Goal: Navigation & Orientation: Find specific page/section

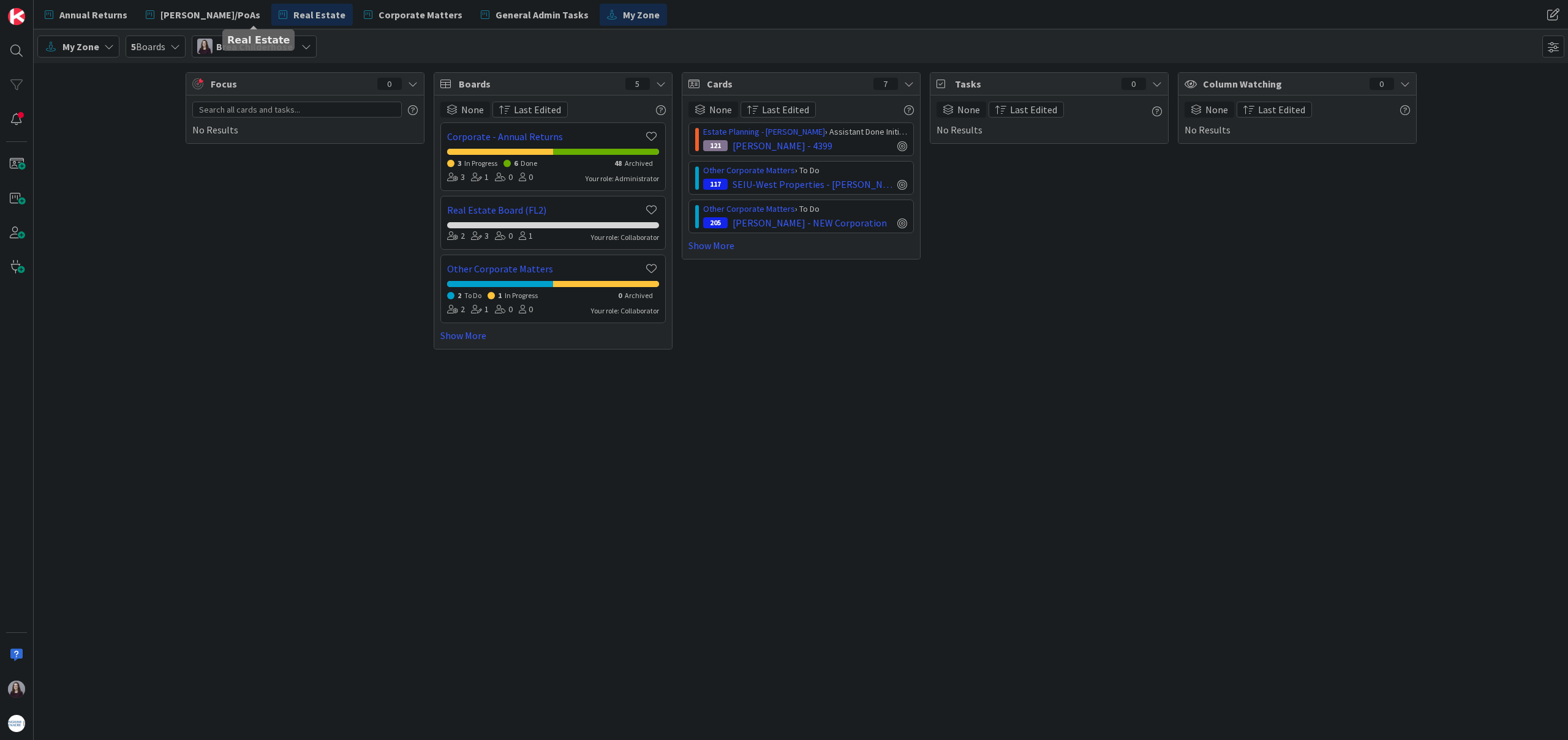
click at [293, 13] on span "Real Estate" at bounding box center [319, 14] width 52 height 15
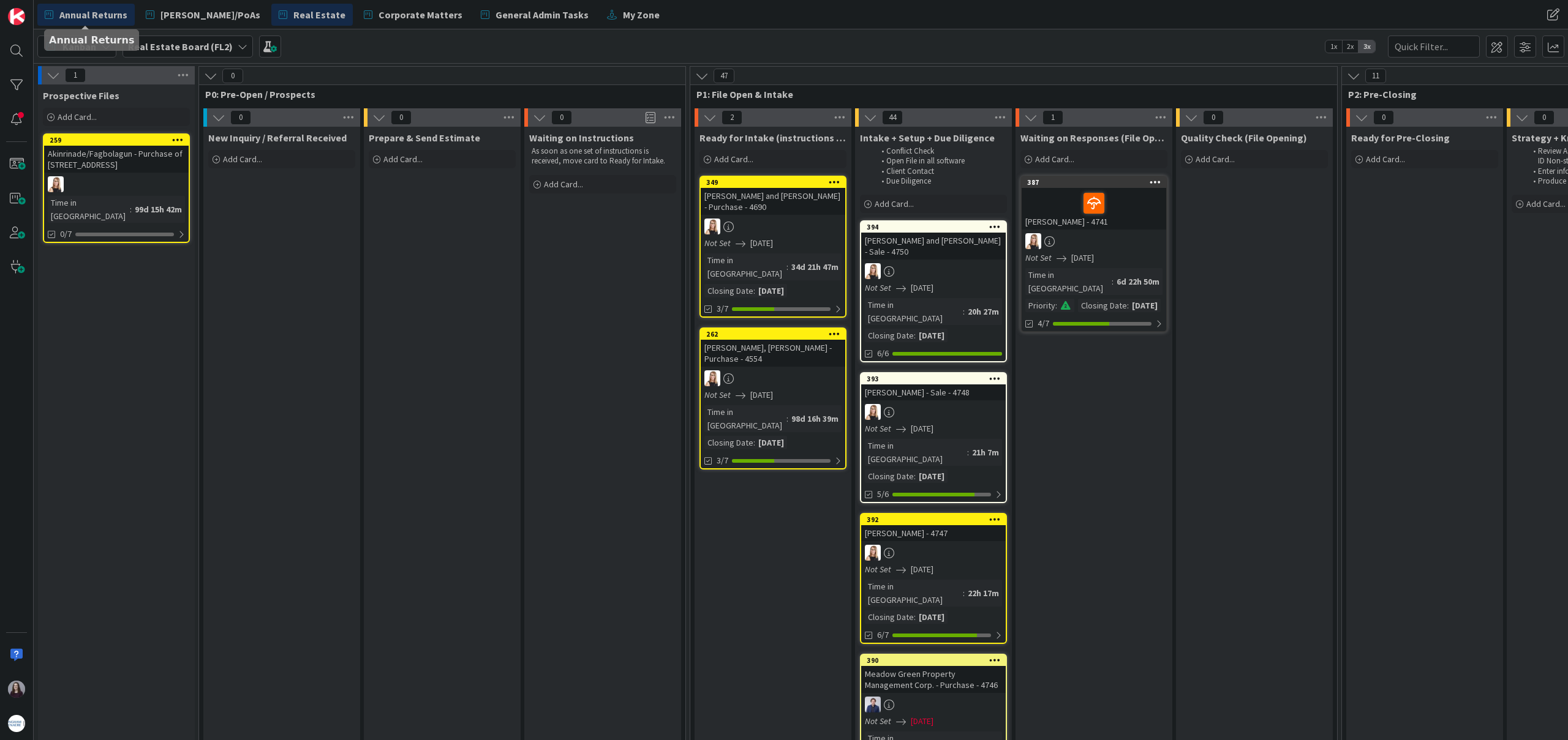
click at [109, 12] on span "Annual Returns" at bounding box center [93, 14] width 68 height 15
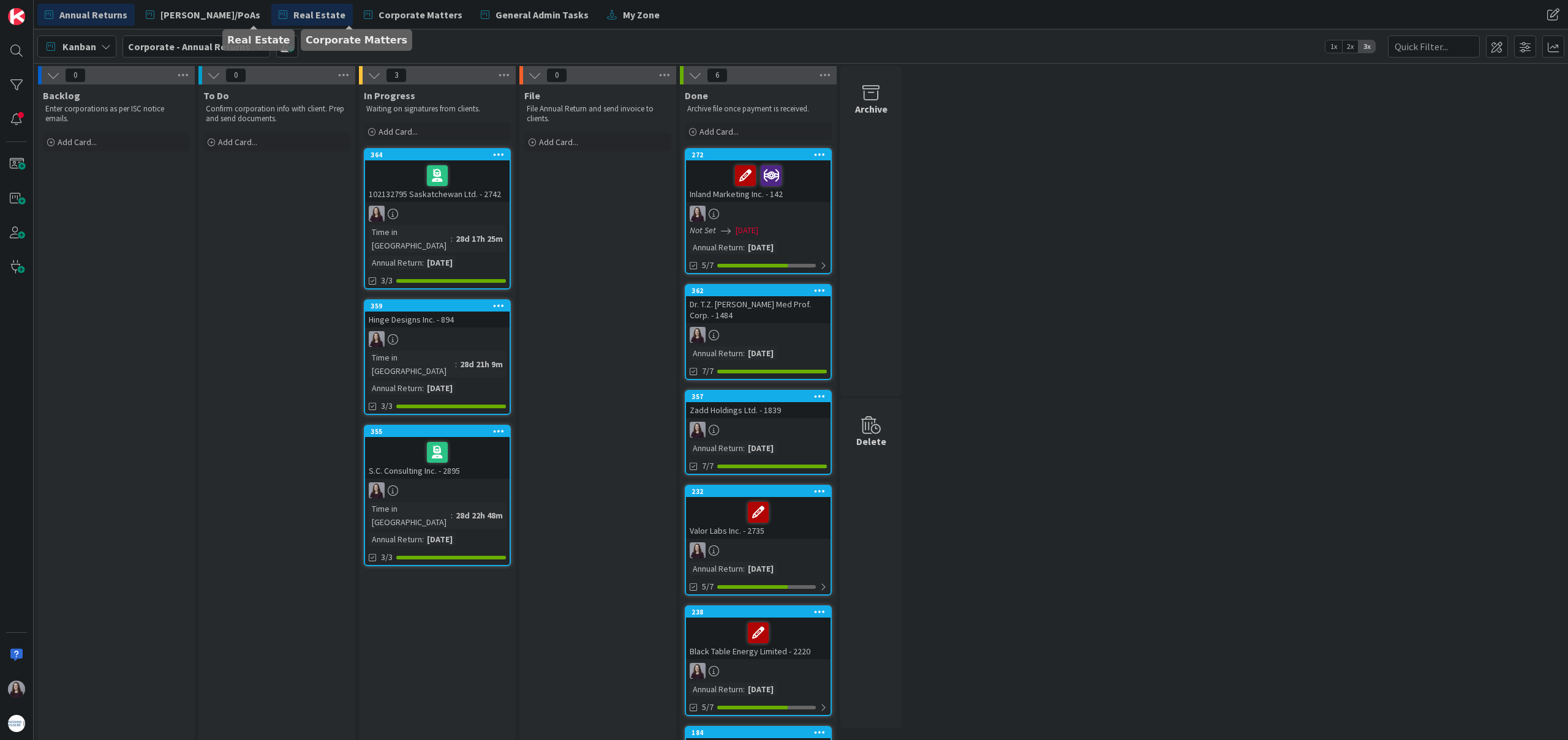
click at [293, 16] on span "Real Estate" at bounding box center [319, 14] width 52 height 15
